Goal: Navigation & Orientation: Go to known website

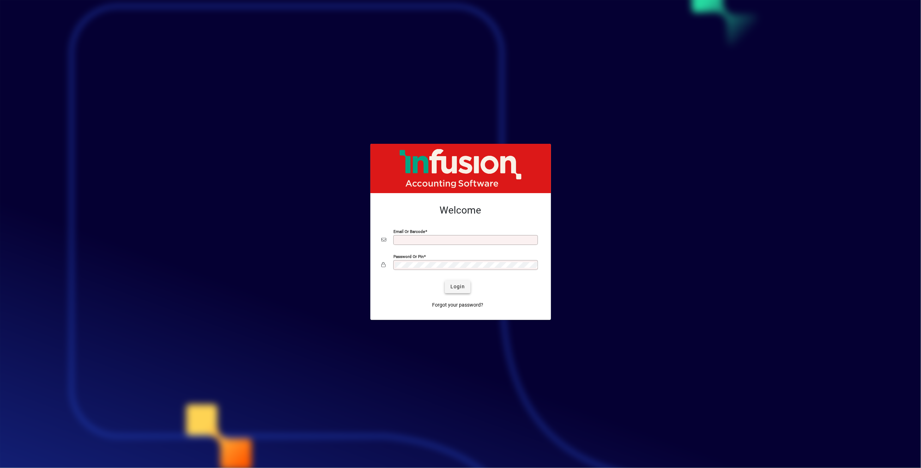
type input "**********"
click at [461, 288] on span "Login" at bounding box center [457, 286] width 14 height 7
